Goal: Information Seeking & Learning: Check status

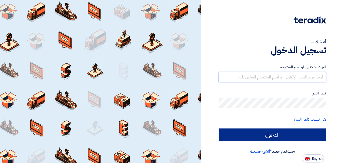
type input "[DOMAIN_NAME][EMAIL_ADDRESS][DOMAIN_NAME]"
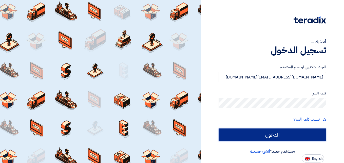
click at [279, 131] on input "الدخول" at bounding box center [273, 134] width 108 height 13
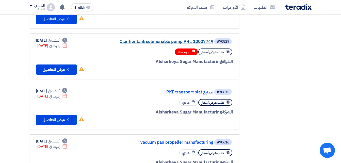
scroll to position [254, 0]
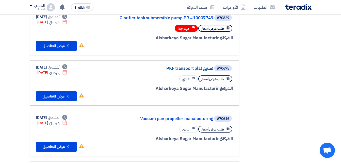
click at [176, 67] on link "تصنيع PKF transport plat" at bounding box center [162, 68] width 101 height 5
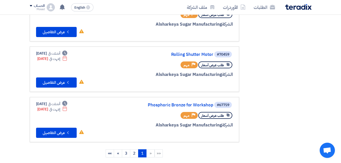
scroll to position [431, 0]
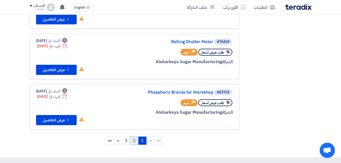
click at [135, 140] on link "2" at bounding box center [134, 140] width 8 height 8
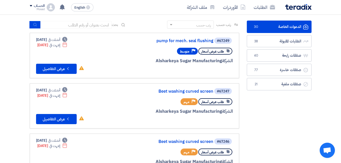
scroll to position [0, 0]
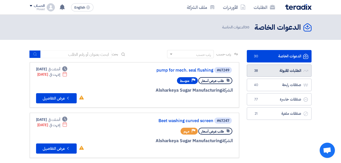
click at [273, 71] on link "الطلبات المقبولة الطلبات المقبولة 38" at bounding box center [279, 70] width 65 height 12
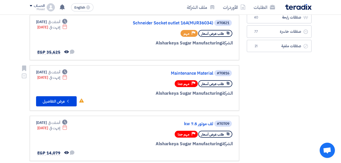
scroll to position [101, 0]
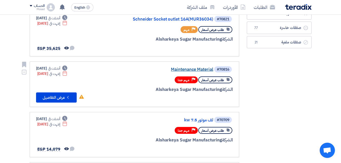
click at [196, 69] on link "Maintenance Material" at bounding box center [162, 69] width 101 height 5
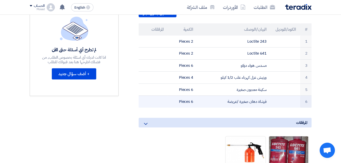
scroll to position [152, 0]
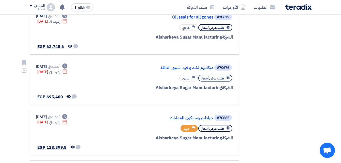
scroll to position [380, 0]
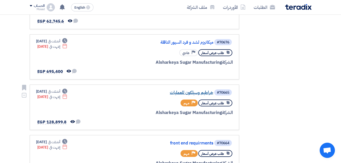
click at [193, 91] on link "خراطيم وسيلكون للعمليات" at bounding box center [162, 92] width 101 height 5
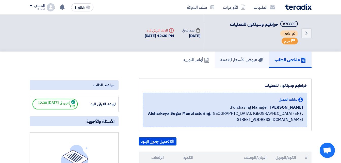
drag, startPoint x: 244, startPoint y: 58, endPoint x: 233, endPoint y: 60, distance: 11.5
click at [233, 60] on h5 "عروض الأسعار المقدمة" at bounding box center [241, 60] width 43 height 6
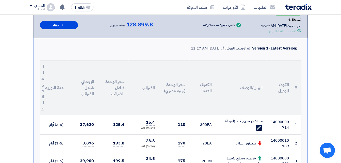
scroll to position [127, 0]
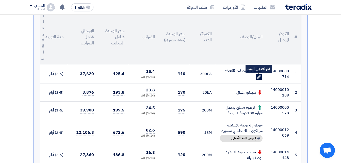
click at [259, 76] on icon "Edit" at bounding box center [258, 77] width 5 height 5
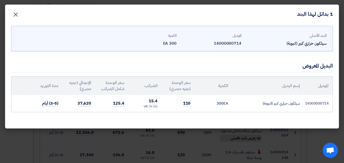
click at [17, 15] on span "×" at bounding box center [16, 14] width 6 height 15
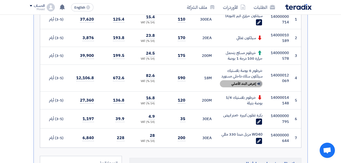
scroll to position [203, 0]
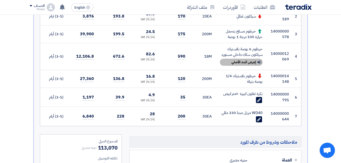
click at [249, 61] on div "Show details إعرض البند الأصلي" at bounding box center [241, 62] width 43 height 7
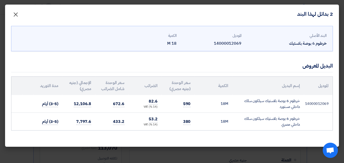
click at [16, 14] on span "×" at bounding box center [16, 14] width 6 height 15
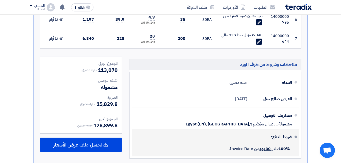
scroll to position [330, 0]
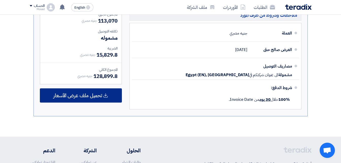
click at [97, 96] on span "تحميل ملف عرض الأسعار" at bounding box center [77, 95] width 49 height 5
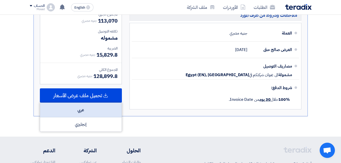
click at [84, 112] on div "عربي" at bounding box center [80, 110] width 81 height 14
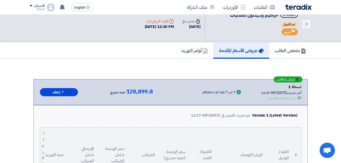
scroll to position [0, 0]
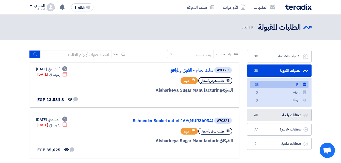
click at [281, 118] on link "صفقات رابحة صفقات رابحة 40" at bounding box center [279, 115] width 65 height 12
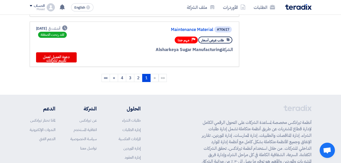
scroll to position [507, 0]
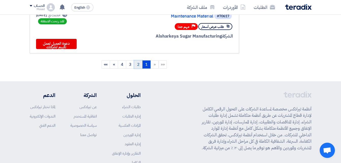
click at [139, 65] on link "2" at bounding box center [138, 64] width 8 height 8
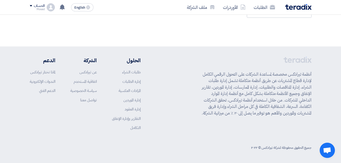
scroll to position [0, 0]
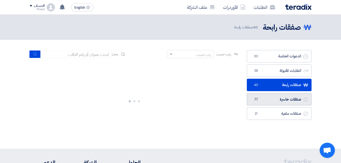
click at [284, 100] on link "صفقات خاسرة صفقات خاسرة 77" at bounding box center [279, 99] width 65 height 12
